Goal: Navigation & Orientation: Find specific page/section

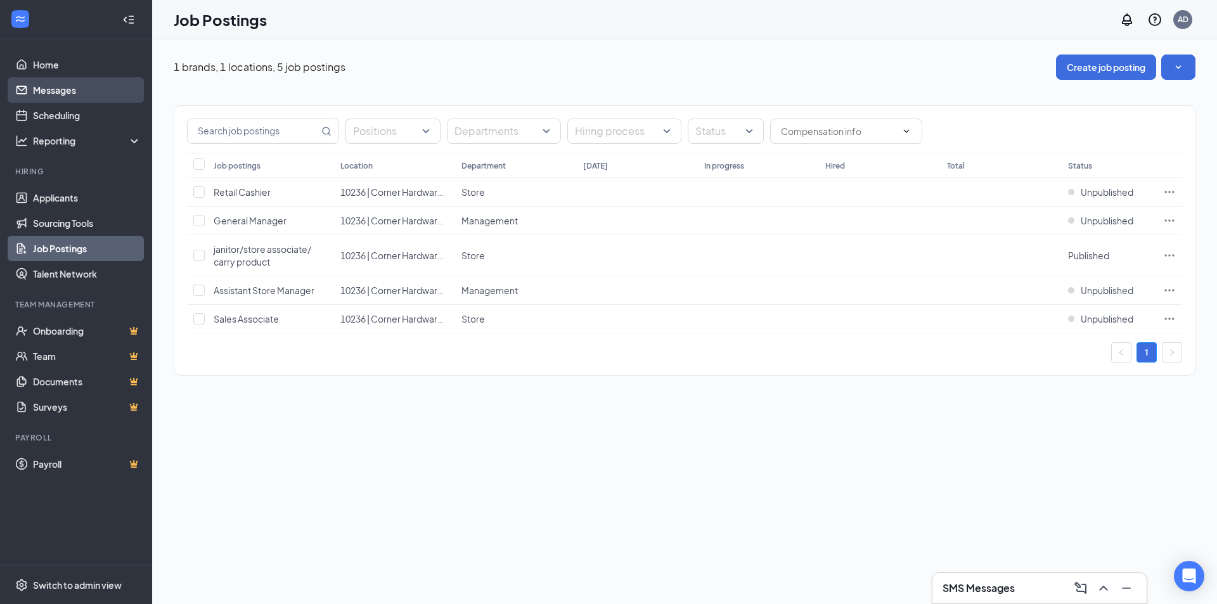
click at [69, 88] on link "Messages" at bounding box center [87, 89] width 108 height 25
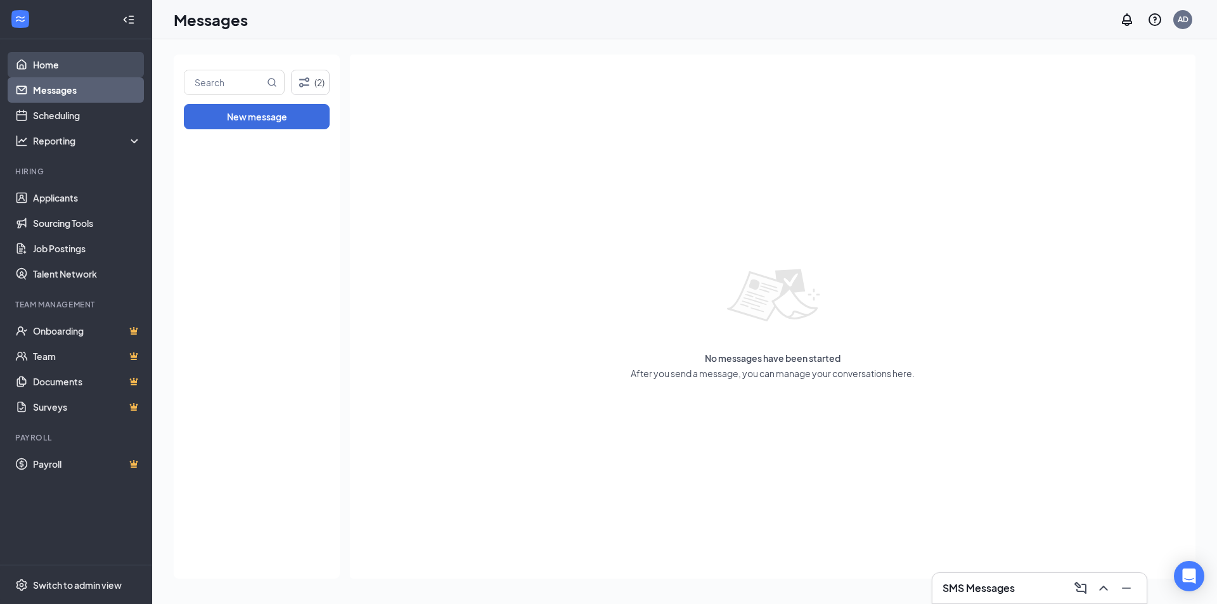
click at [55, 65] on link "Home" at bounding box center [87, 64] width 108 height 25
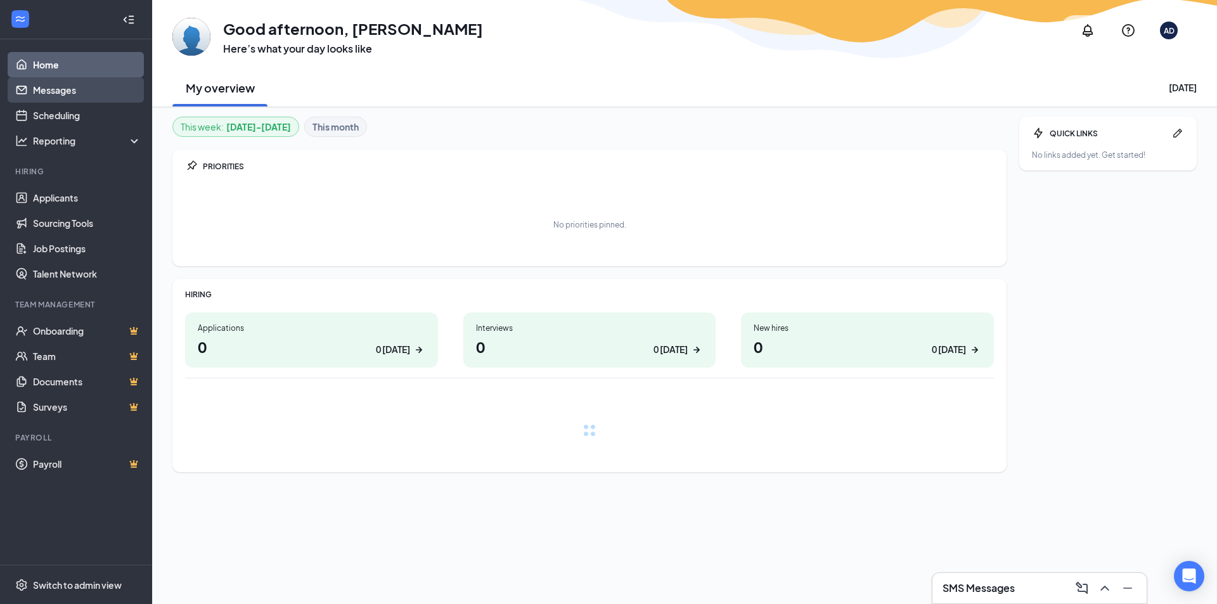
click at [56, 87] on link "Messages" at bounding box center [87, 89] width 108 height 25
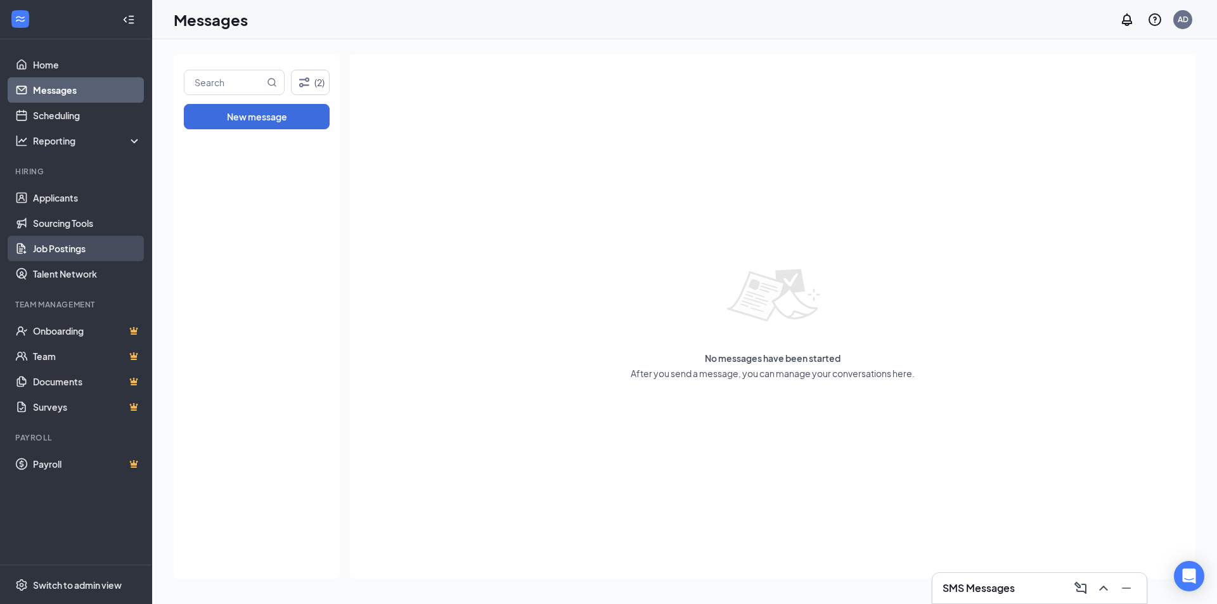
click at [80, 246] on link "Job Postings" at bounding box center [87, 248] width 108 height 25
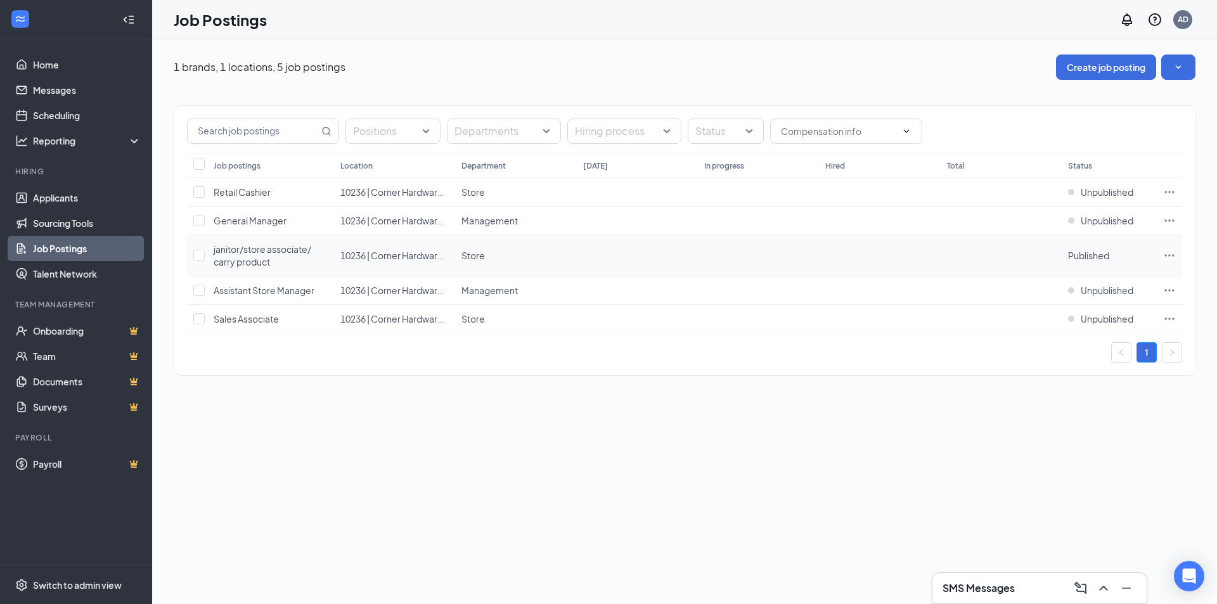
click at [1166, 259] on icon "Ellipses" at bounding box center [1169, 255] width 13 height 13
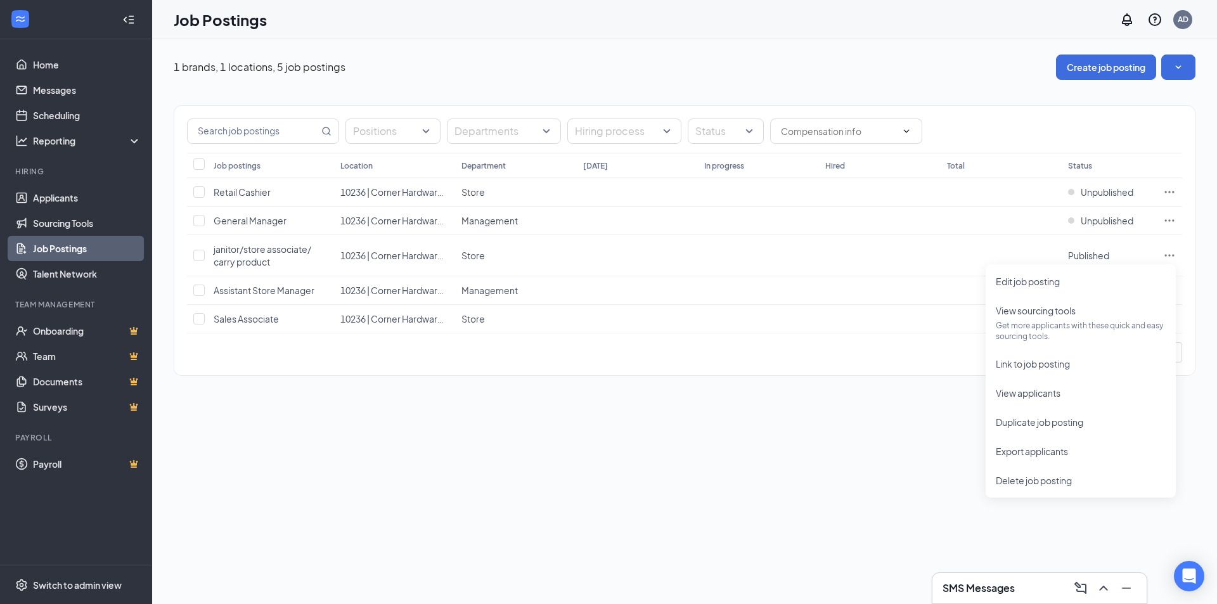
click at [522, 404] on div "1 brands, 1 locations, 5 job postings Create job posting Positions Departments …" at bounding box center [684, 321] width 1065 height 565
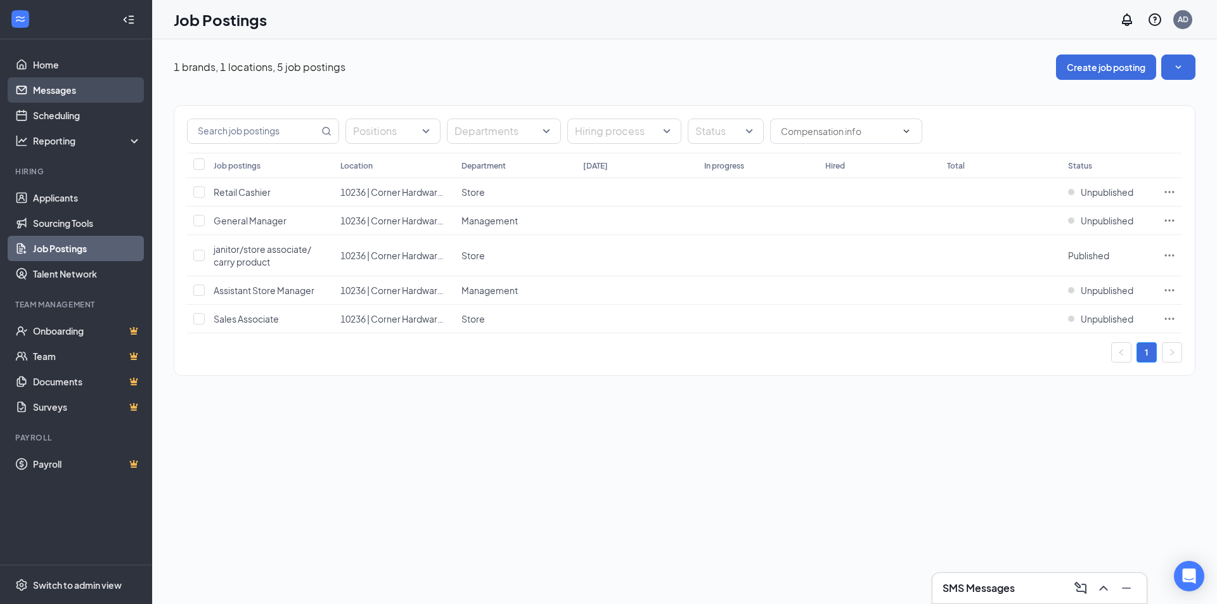
click at [72, 86] on link "Messages" at bounding box center [87, 89] width 108 height 25
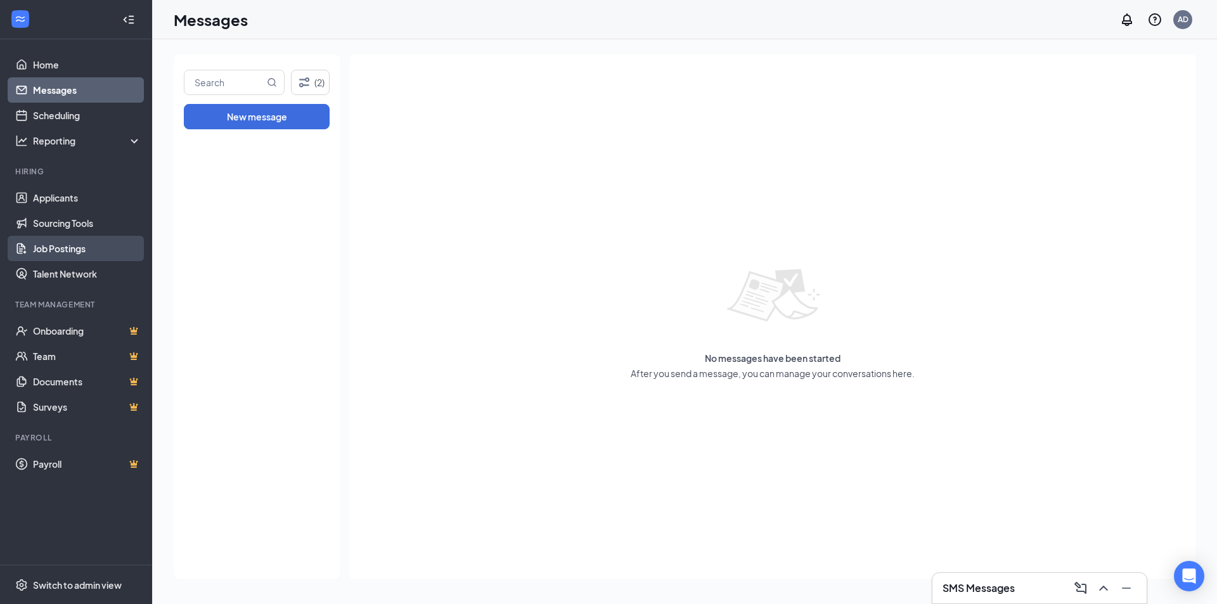
click at [55, 243] on link "Job Postings" at bounding box center [87, 248] width 108 height 25
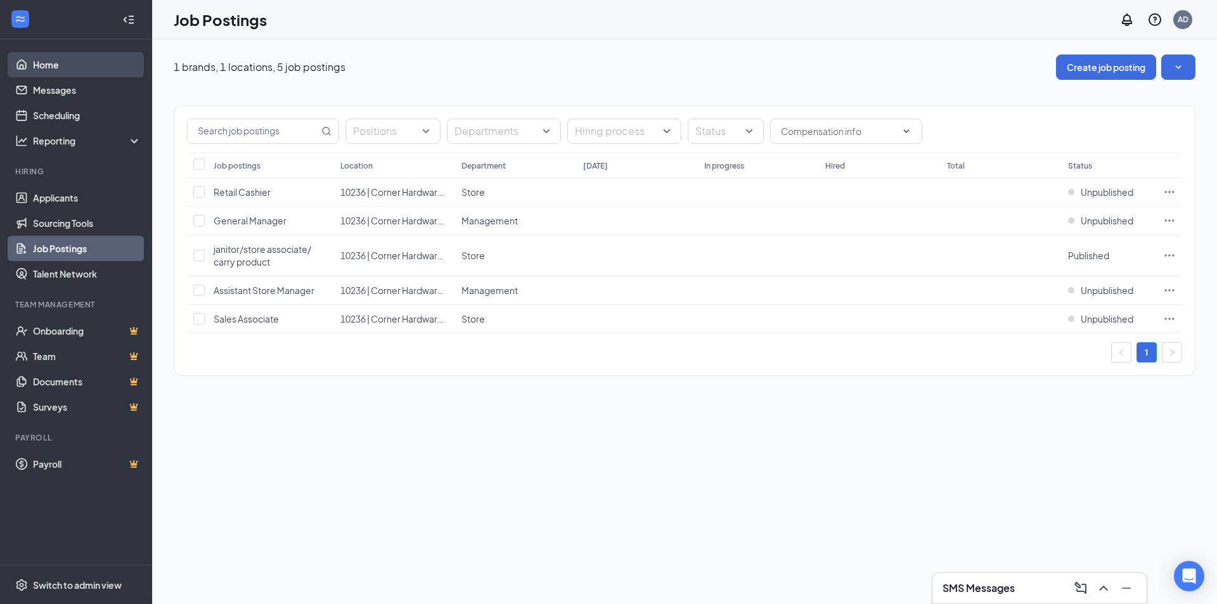
click at [71, 66] on link "Home" at bounding box center [87, 64] width 108 height 25
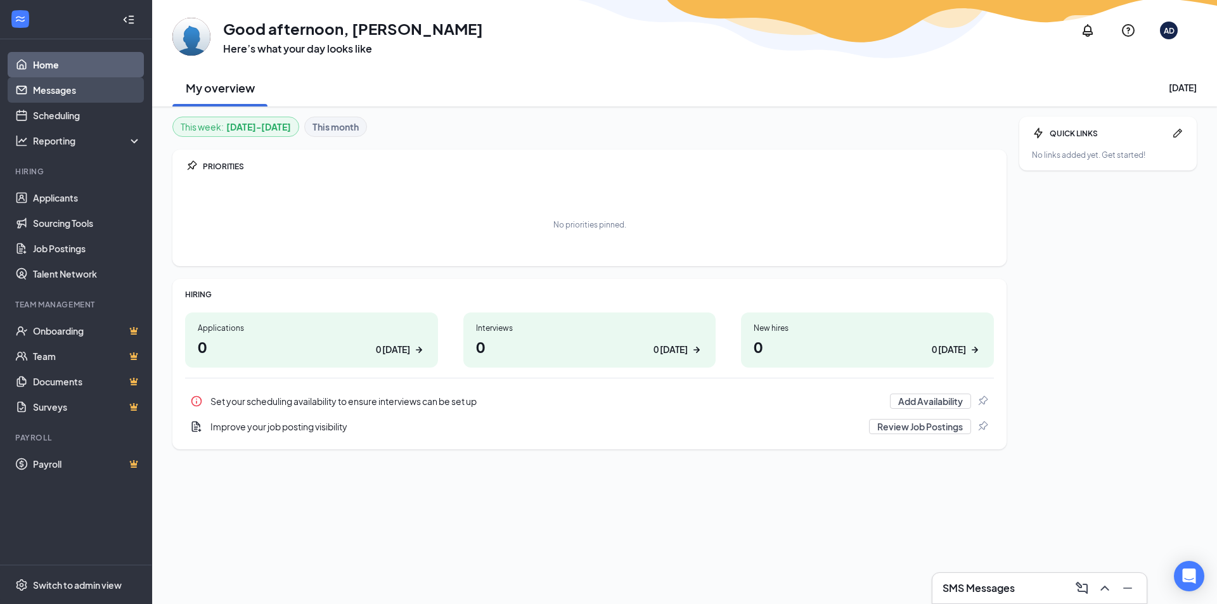
click at [54, 93] on link "Messages" at bounding box center [87, 89] width 108 height 25
